Goal: Transaction & Acquisition: Subscribe to service/newsletter

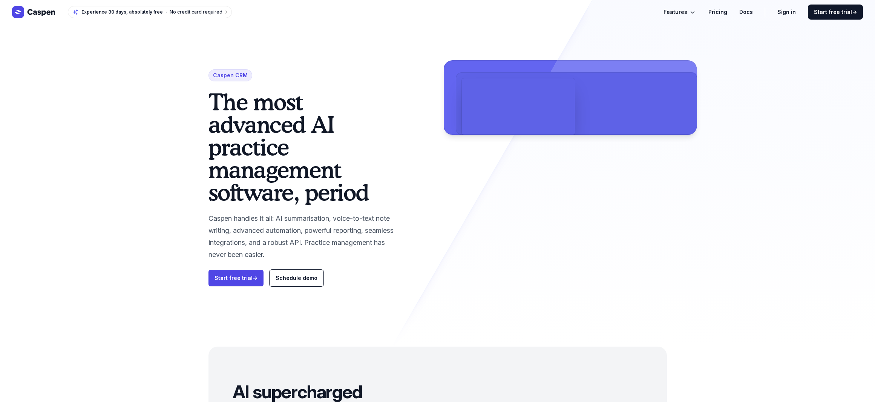
click at [720, 14] on link "Pricing" at bounding box center [718, 12] width 19 height 9
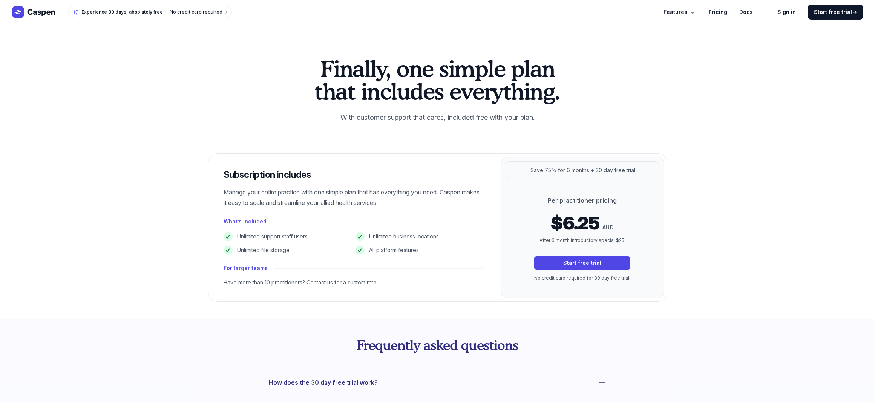
click at [720, 14] on link "Pricing" at bounding box center [718, 12] width 19 height 9
click at [687, 10] on span "Features" at bounding box center [676, 12] width 24 height 9
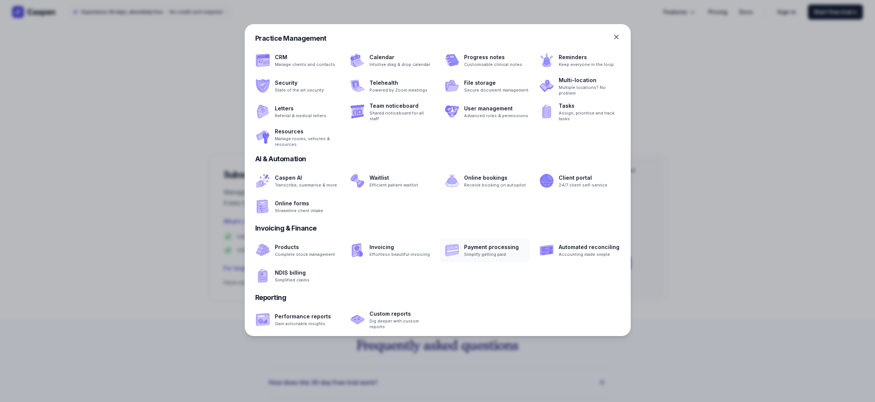
click at [483, 257] on span at bounding box center [485, 250] width 90 height 24
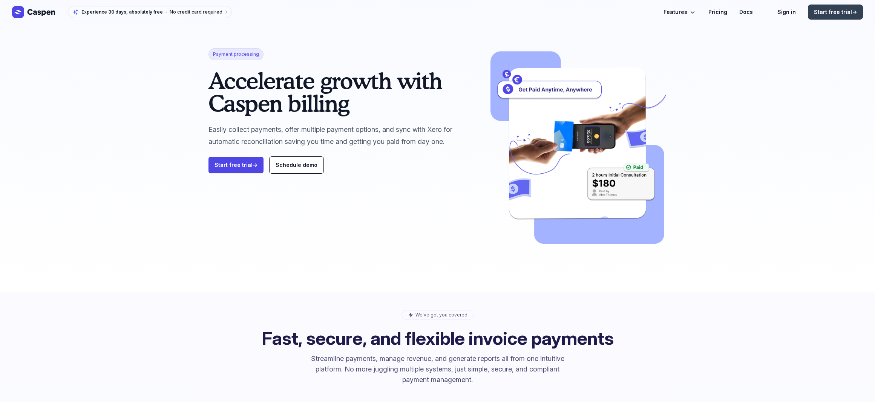
click at [840, 12] on span "Start free trial →" at bounding box center [835, 12] width 43 height 8
